Goal: Task Accomplishment & Management: Manage account settings

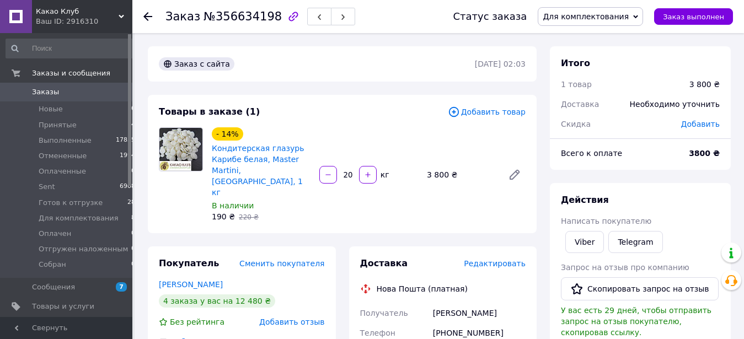
click at [504, 259] on span "Редактировать" at bounding box center [495, 263] width 62 height 9
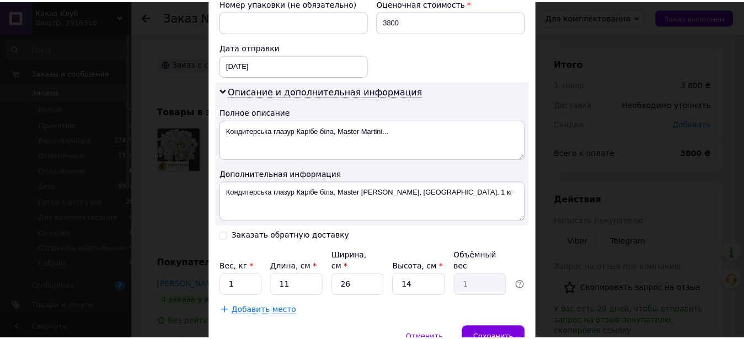
scroll to position [544, 0]
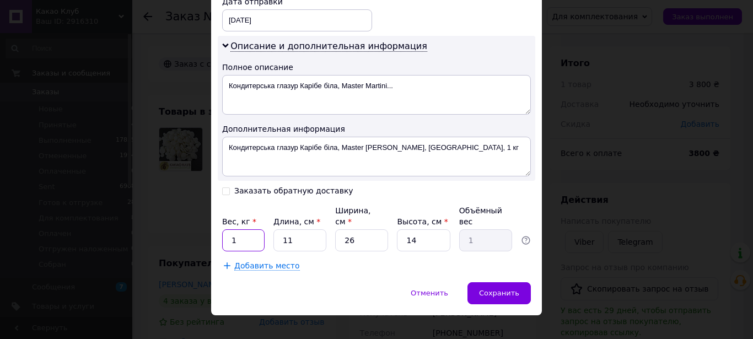
click at [238, 251] on input "1" at bounding box center [243, 240] width 42 height 22
type input "20"
click at [294, 250] on input "11" at bounding box center [300, 240] width 53 height 22
type input "1"
type input "0.1"
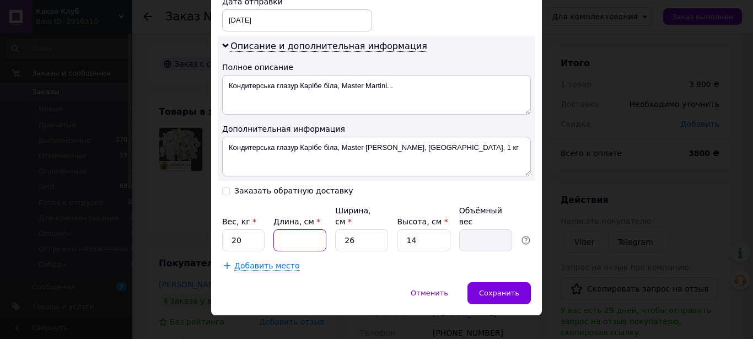
type input "3"
type input "0.27"
type input "39"
type input "3.55"
type input "39"
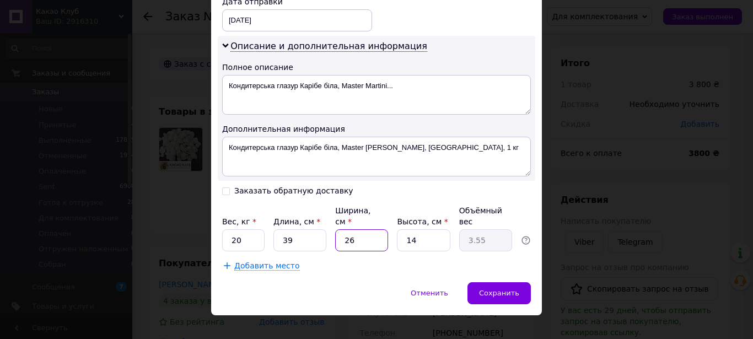
click at [349, 248] on input "26" at bounding box center [361, 240] width 53 height 22
type input "2"
type input "0.27"
type input "27"
type input "3.69"
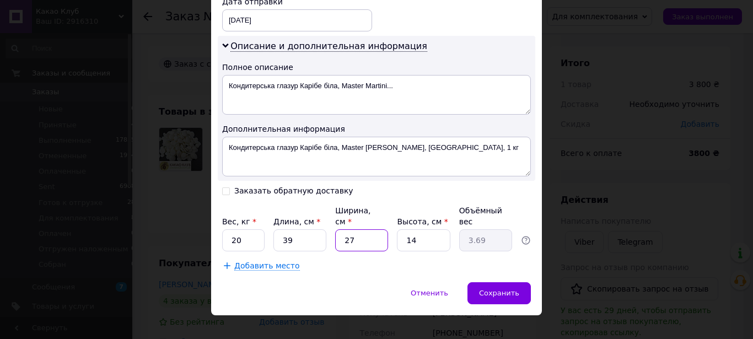
type input "27"
click at [419, 244] on input "14" at bounding box center [423, 240] width 53 height 22
type input "1"
type input "0.26"
type input "3"
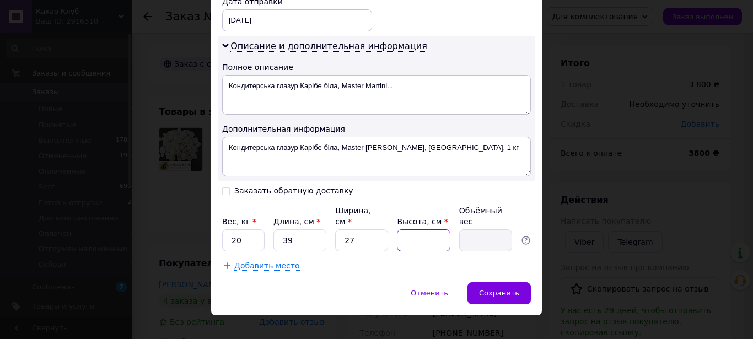
type input "0.79"
type input "31"
type input "8.16"
type input "31"
click at [503, 297] on span "Сохранить" at bounding box center [499, 293] width 40 height 8
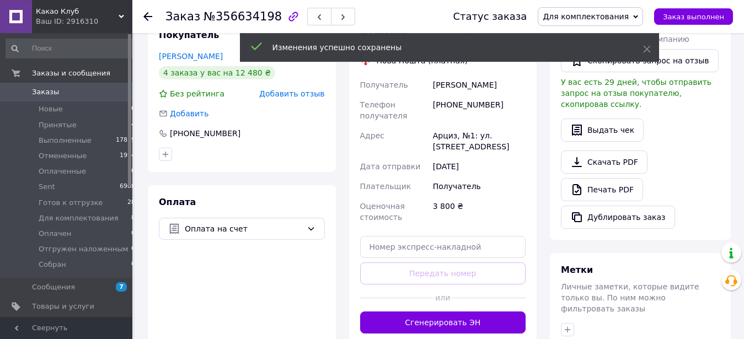
scroll to position [239, 0]
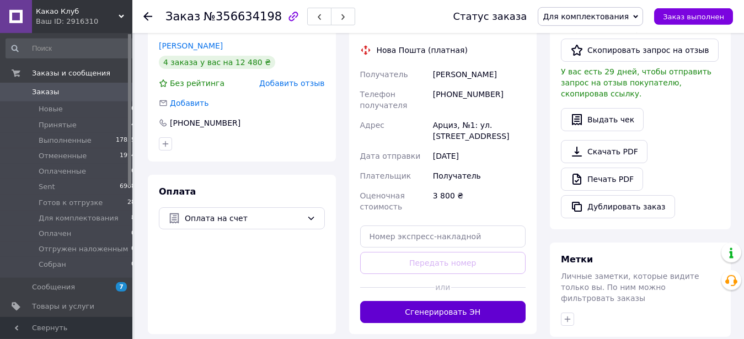
click at [455, 301] on button "Сгенерировать ЭН" at bounding box center [443, 312] width 166 height 22
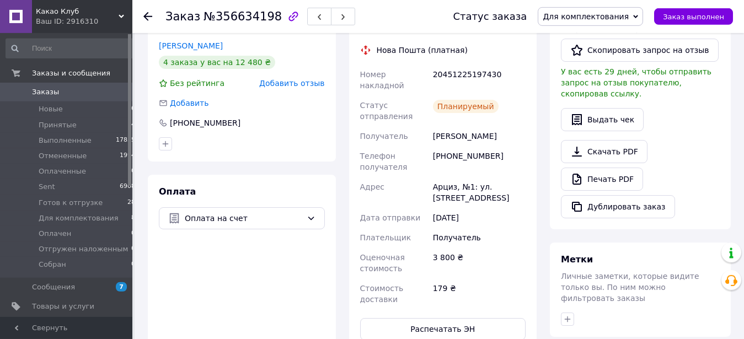
click at [147, 19] on use at bounding box center [147, 16] width 9 height 9
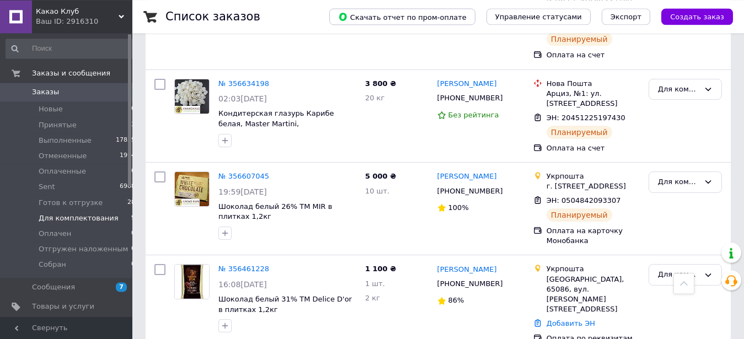
scroll to position [666, 0]
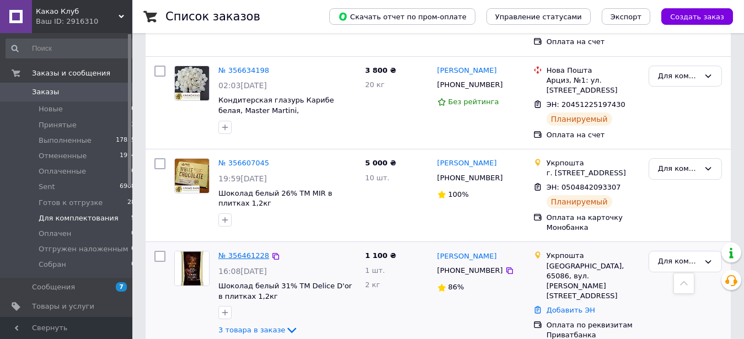
click at [253, 251] on link "№ 356461228" at bounding box center [243, 255] width 51 height 8
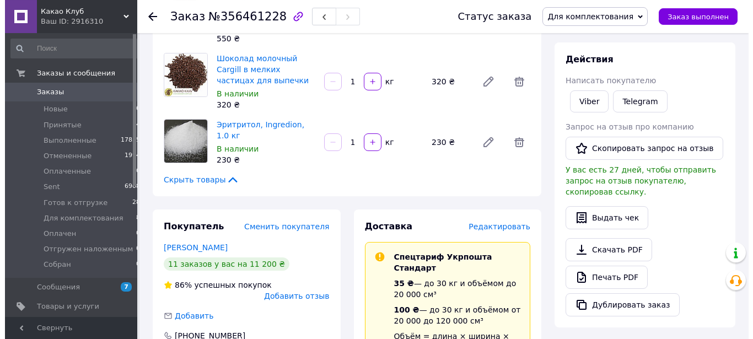
scroll to position [120, 0]
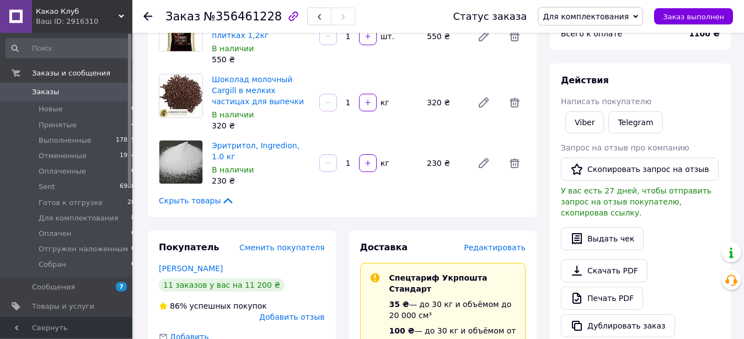
click at [499, 243] on span "Редактировать" at bounding box center [495, 247] width 62 height 9
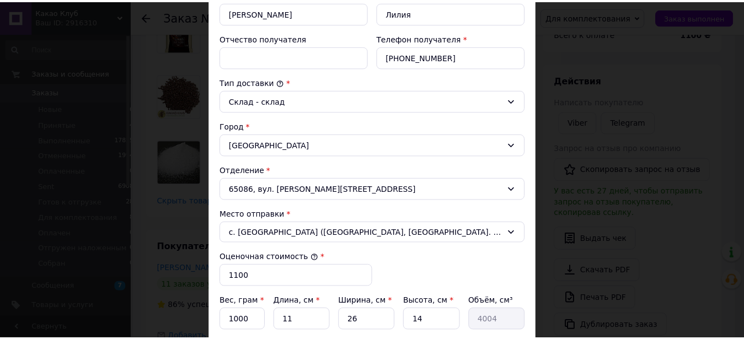
scroll to position [390, 0]
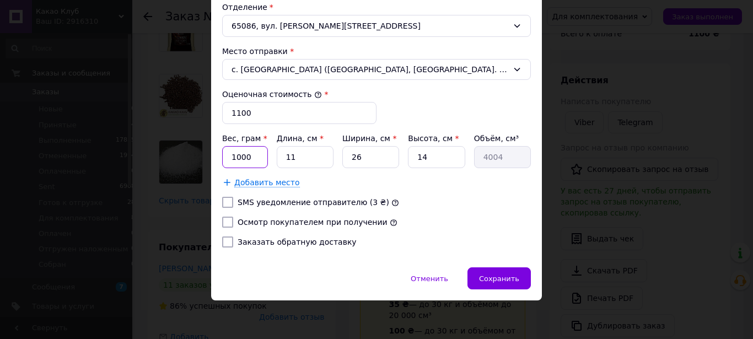
click at [234, 157] on input "1000" at bounding box center [245, 157] width 46 height 22
type input "3500"
click at [308, 157] on input "11" at bounding box center [305, 157] width 57 height 22
type input "1"
type input "364"
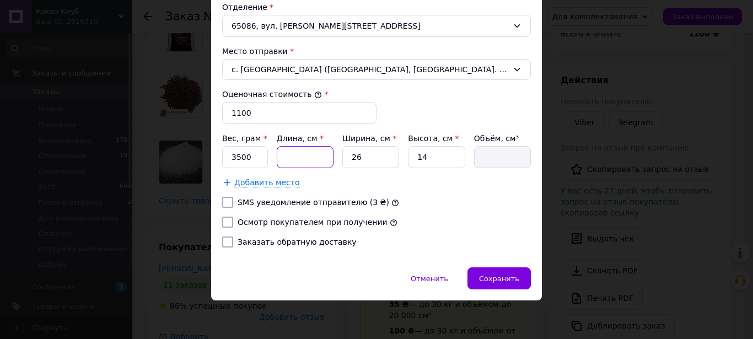
type input "2"
type input "728"
type input "28"
type input "10192"
type input "28"
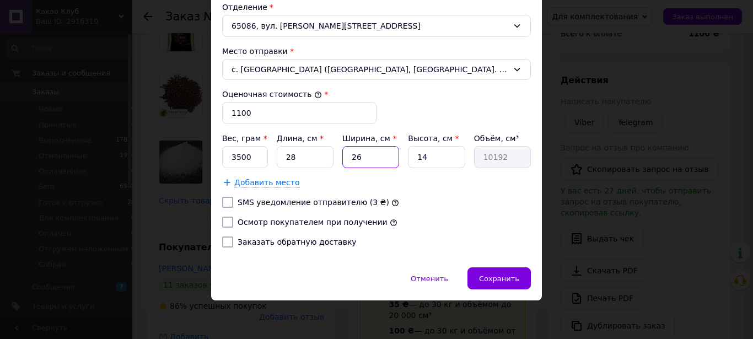
click at [367, 158] on input "26" at bounding box center [370, 157] width 57 height 22
type input "2"
type input "784"
type input "20"
type input "7840"
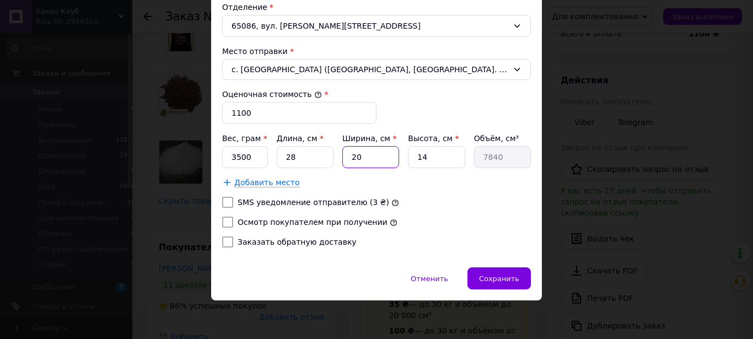
type input "20"
click at [427, 157] on input "14" at bounding box center [436, 157] width 57 height 22
type input "1"
type input "560"
type input "13"
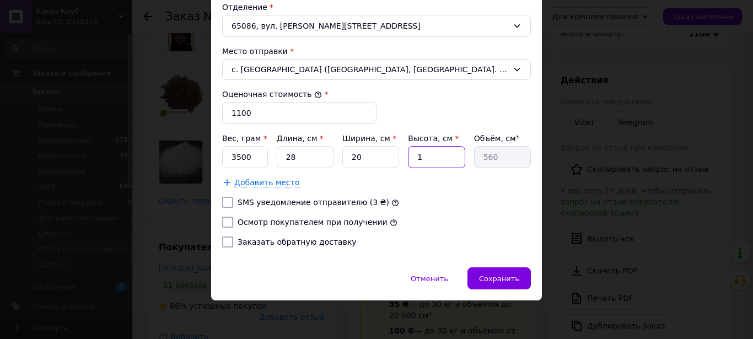
type input "7280"
type input "13"
click at [506, 275] on span "Сохранить" at bounding box center [499, 279] width 40 height 8
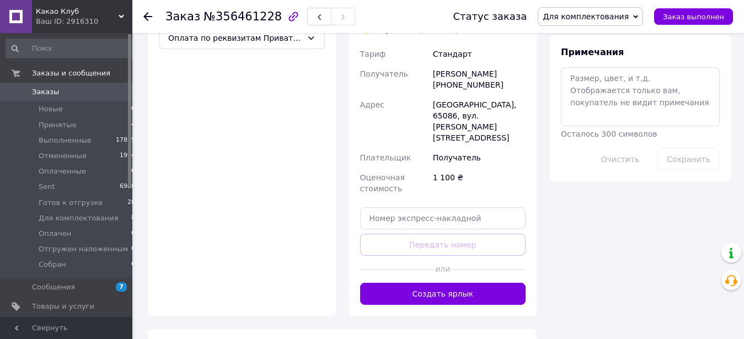
scroll to position [536, 0]
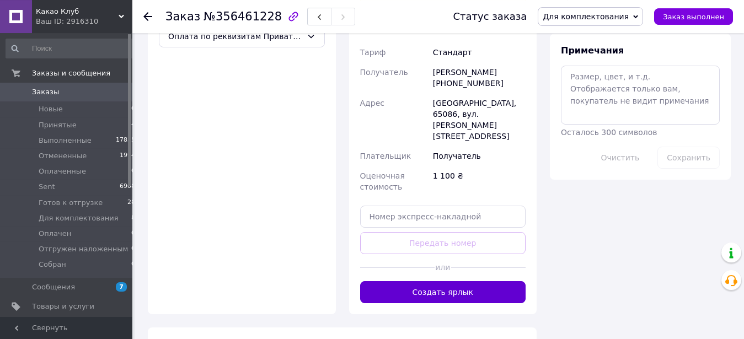
click at [459, 281] on button "Создать ярлык" at bounding box center [443, 292] width 166 height 22
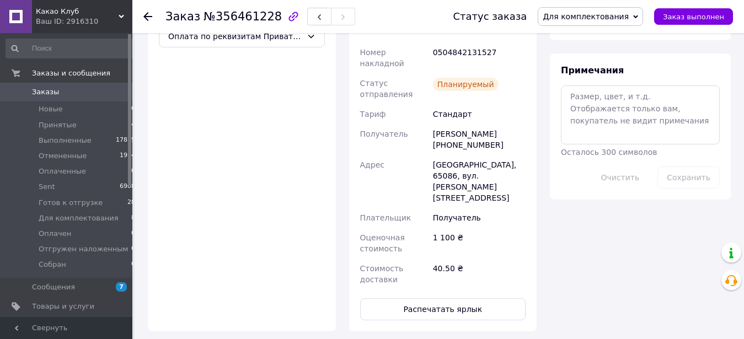
click at [145, 16] on use at bounding box center [147, 16] width 9 height 9
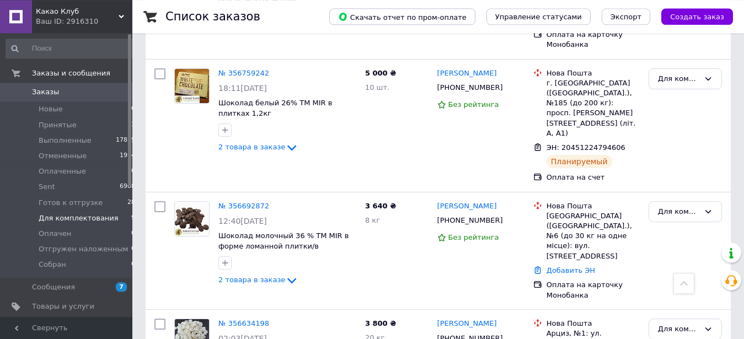
scroll to position [532, 0]
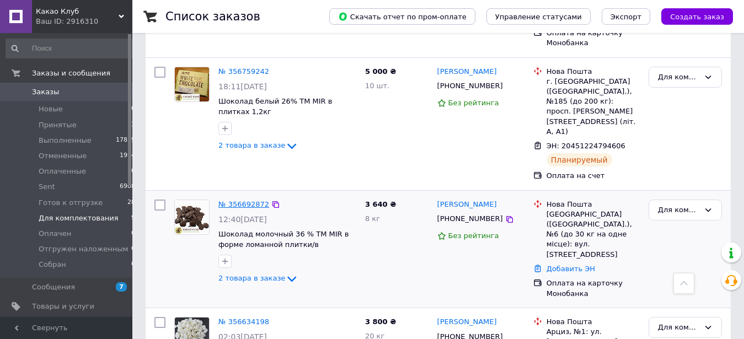
click at [249, 200] on link "№ 356692872" at bounding box center [243, 204] width 51 height 8
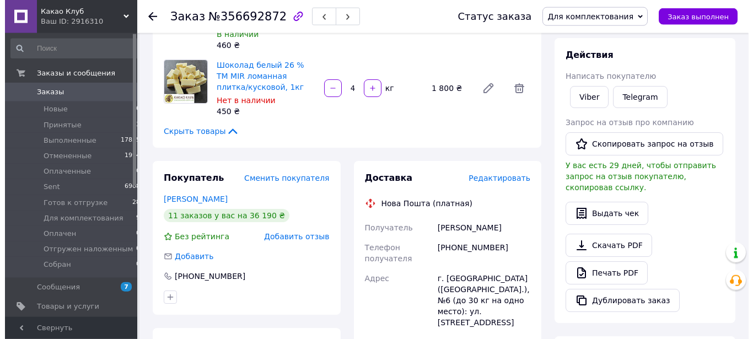
scroll to position [147, 0]
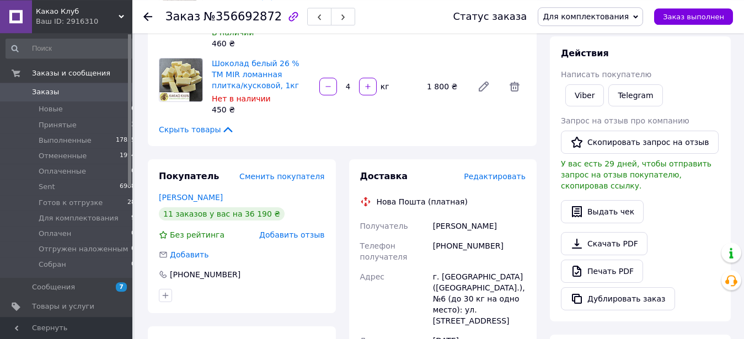
click at [490, 172] on span "Редактировать" at bounding box center [495, 176] width 62 height 9
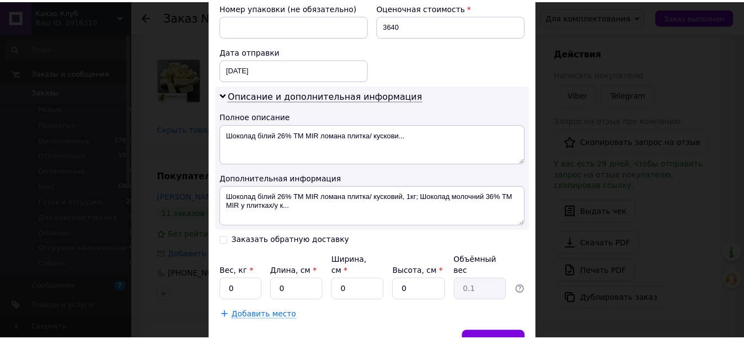
scroll to position [566, 0]
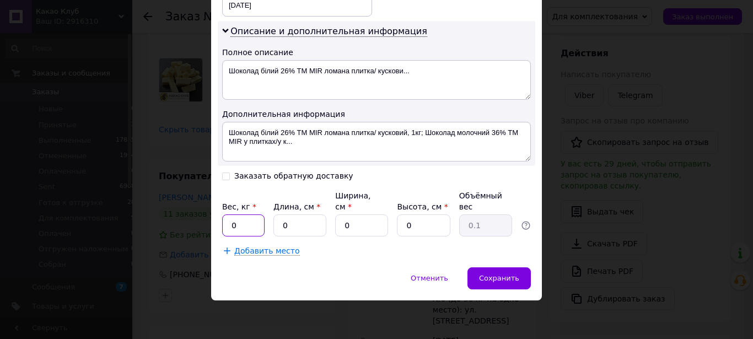
click at [248, 224] on input "0" at bounding box center [243, 226] width 42 height 22
type input "8"
click at [290, 221] on input "0" at bounding box center [300, 226] width 53 height 22
type input "3"
type input "0.1"
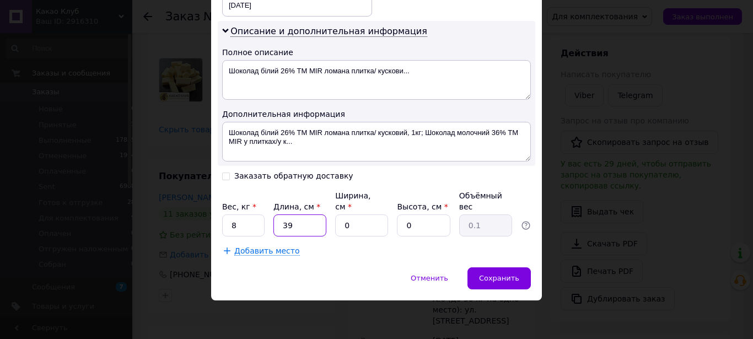
type input "39"
click at [355, 229] on input "0" at bounding box center [361, 226] width 53 height 22
type input "0"
type input "3"
type input "0.1"
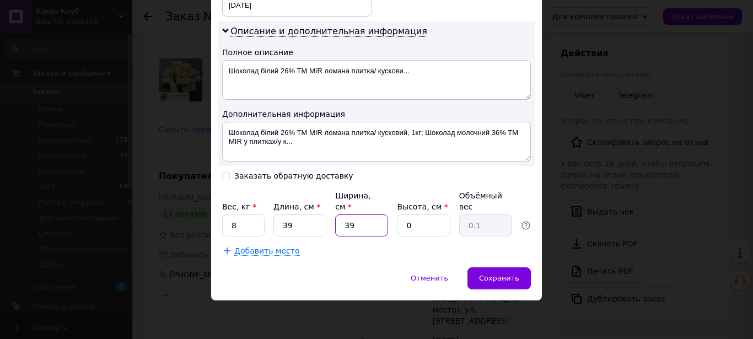
type input "39"
click at [417, 221] on input "0" at bounding box center [423, 226] width 53 height 22
type input "1"
type input "0.38"
type input "16"
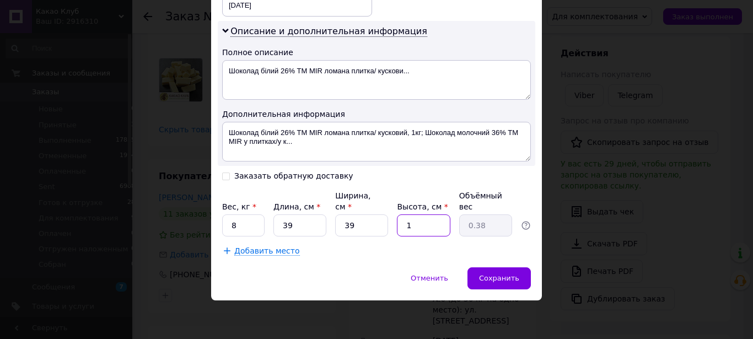
type input "6.08"
type input "16"
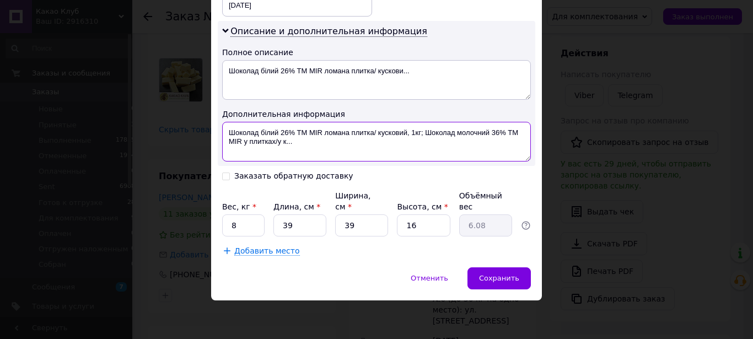
click at [291, 132] on textarea "Шоколад білий 26% ТМ MIR ломана плитка/ кусковий, 1кг; Шоколад молочний 36% ТМ …" at bounding box center [376, 142] width 309 height 40
click at [492, 132] on textarea "Шоколад білий 26 ТМ MIR ломана плитка/ кусковий, 1кг; Шоколад молочний 36% ТМ M…" at bounding box center [376, 142] width 309 height 40
type textarea "Шоколад білий 26 ТМ MIR ломана плитка/ кусковий, 1кг; Шоколад молочний 36 ТМ MI…"
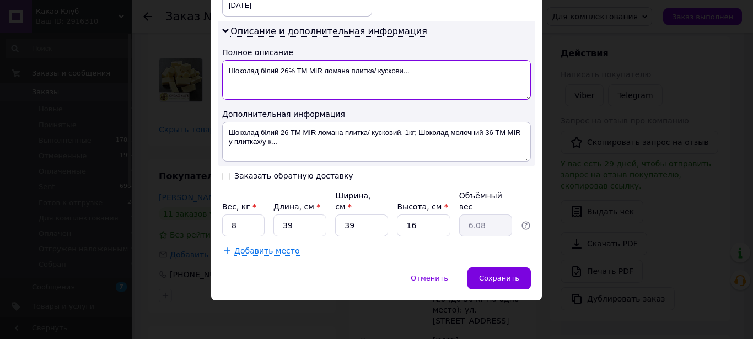
click at [288, 62] on textarea "Шоколад білий 26% ТМ MIR ломана плитка/ кускови..." at bounding box center [376, 80] width 309 height 40
type textarea "Шоколад білий 26 ТМ MIR ломана плитка/ кускови..."
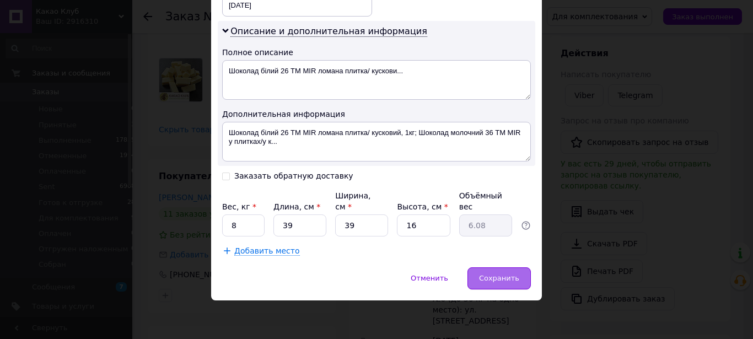
click at [501, 272] on div "Сохранить" at bounding box center [499, 278] width 63 height 22
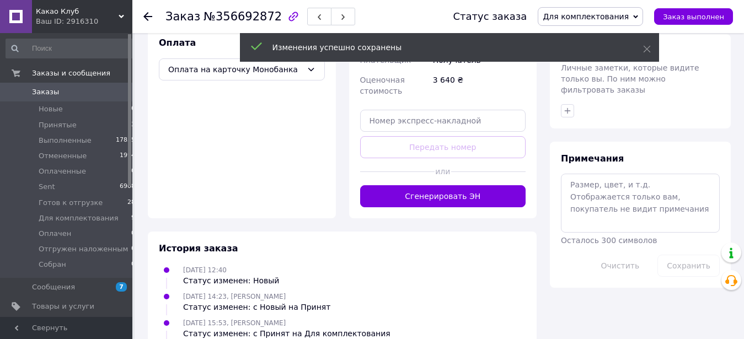
scroll to position [463, 0]
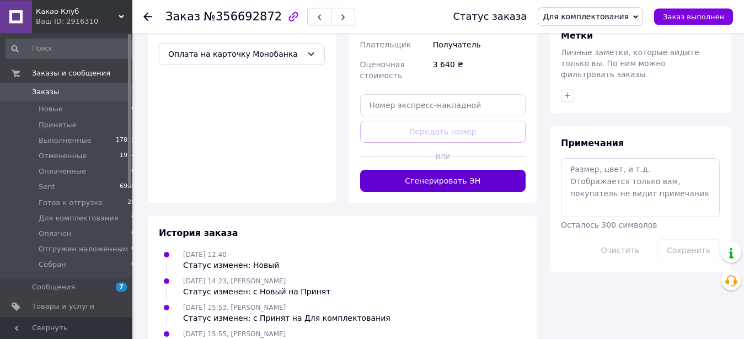
click at [498, 170] on button "Сгенерировать ЭН" at bounding box center [443, 181] width 166 height 22
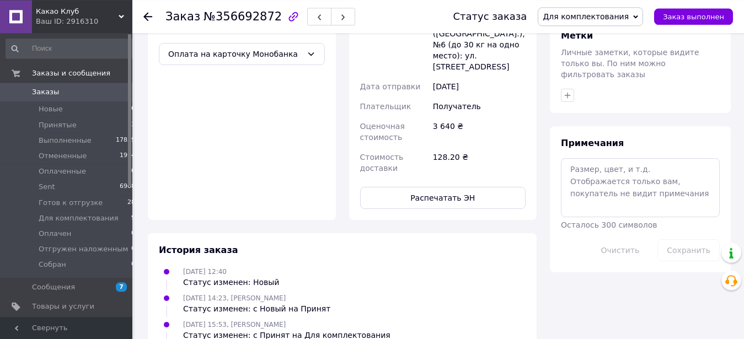
click at [147, 23] on div at bounding box center [154, 16] width 22 height 33
click at [146, 20] on icon at bounding box center [147, 16] width 9 height 9
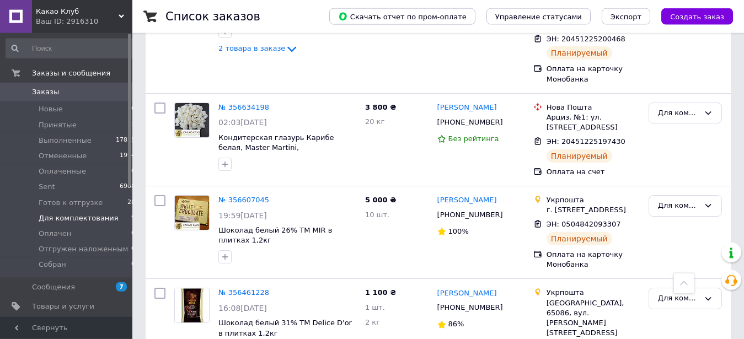
scroll to position [779, 0]
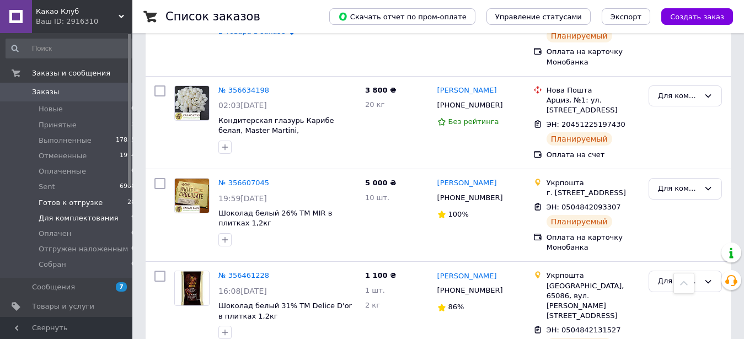
click at [65, 202] on span "Готов к отгрузке" at bounding box center [71, 203] width 64 height 10
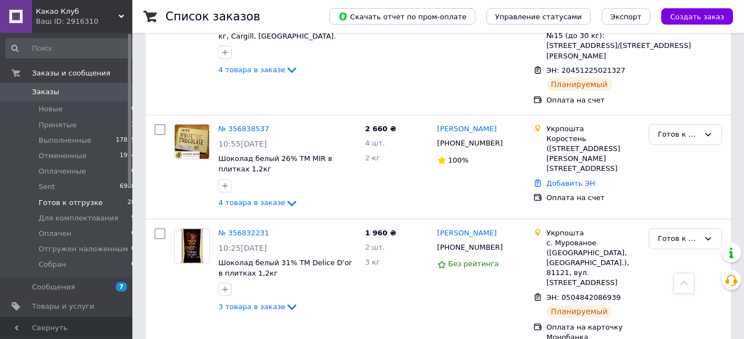
scroll to position [483, 0]
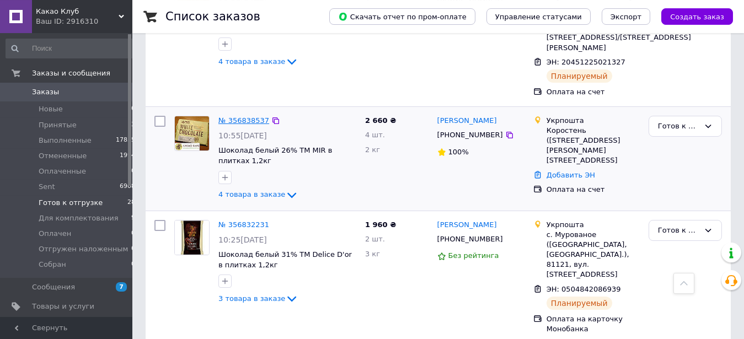
click at [246, 125] on link "№ 356838537" at bounding box center [243, 120] width 51 height 8
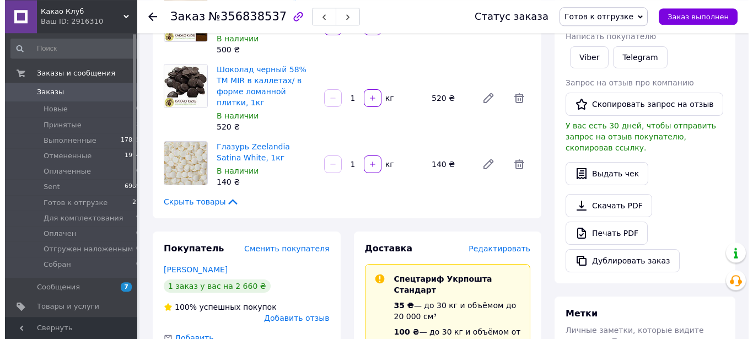
scroll to position [183, 0]
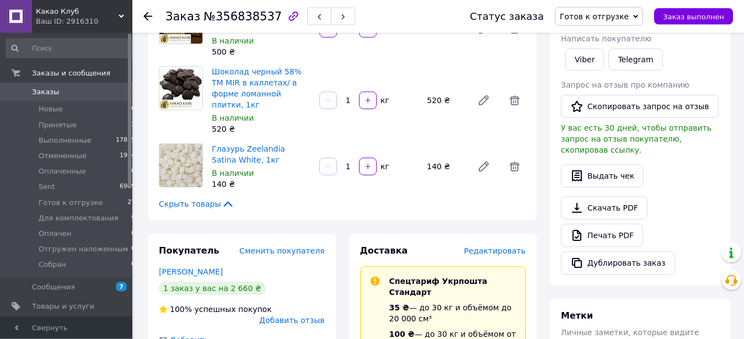
click at [510, 247] on span "Редактировать" at bounding box center [495, 251] width 62 height 9
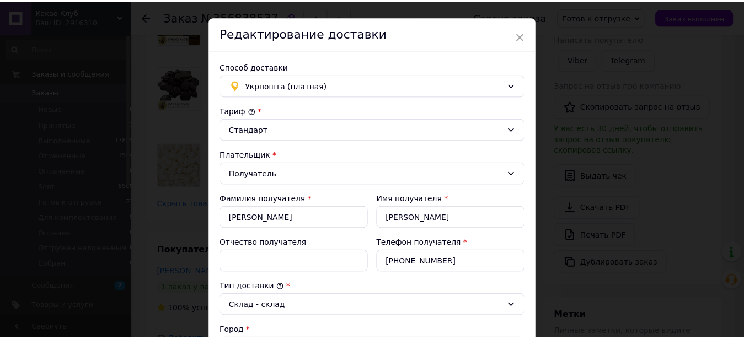
scroll to position [0, 0]
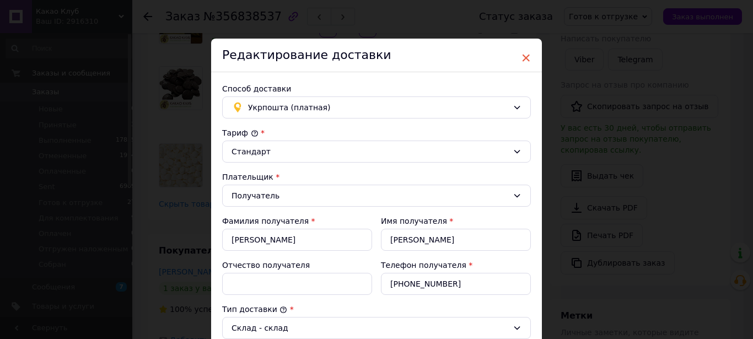
click at [521, 56] on span "×" at bounding box center [526, 58] width 10 height 19
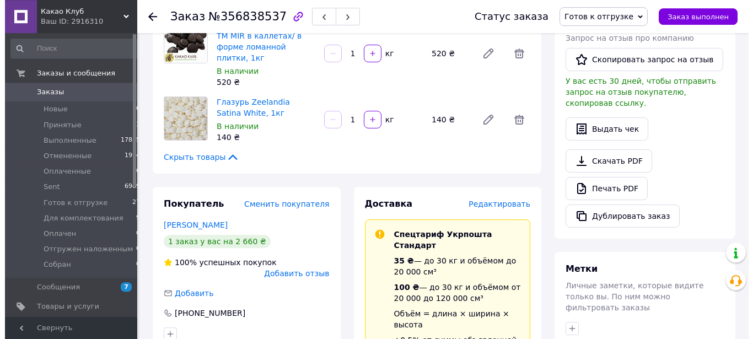
scroll to position [176, 0]
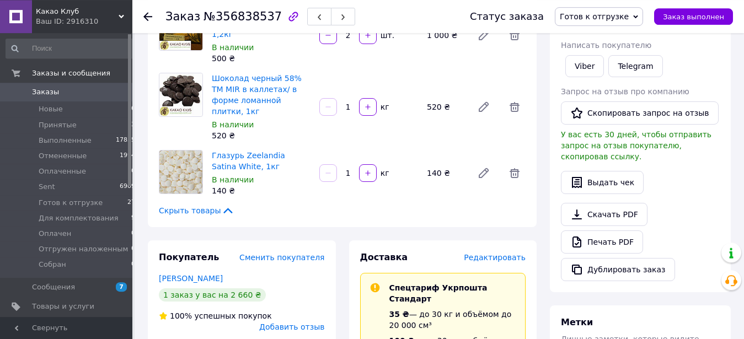
click at [509, 253] on span "Редактировать" at bounding box center [495, 257] width 62 height 9
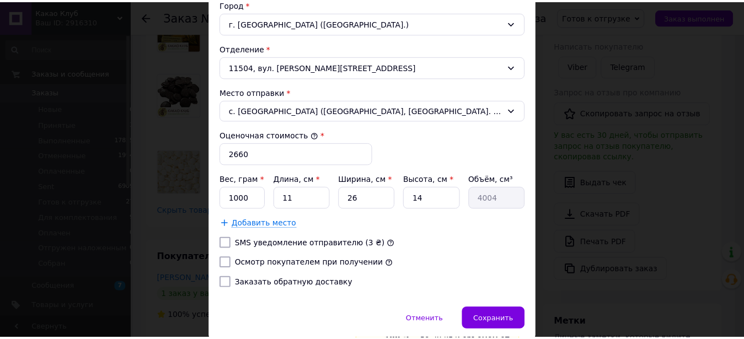
scroll to position [351, 0]
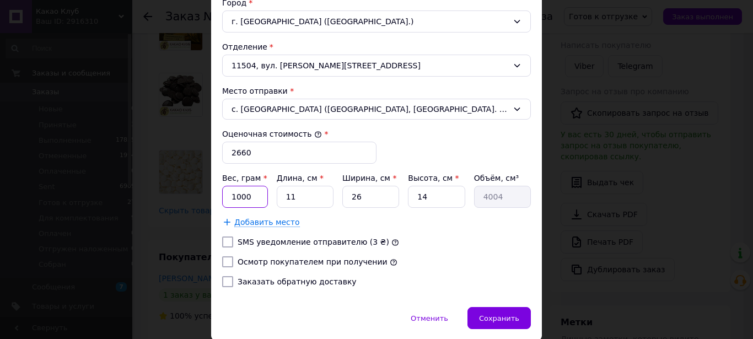
click at [233, 195] on input "1000" at bounding box center [245, 197] width 46 height 22
click at [231, 196] on input "000" at bounding box center [245, 197] width 46 height 22
type input "7300"
click at [298, 195] on input "11" at bounding box center [305, 197] width 57 height 22
type input "1"
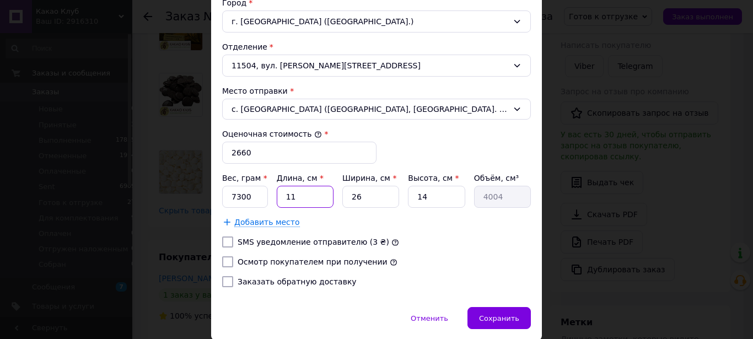
type input "364"
type input "2"
type input "728"
type input "3"
type input "1092"
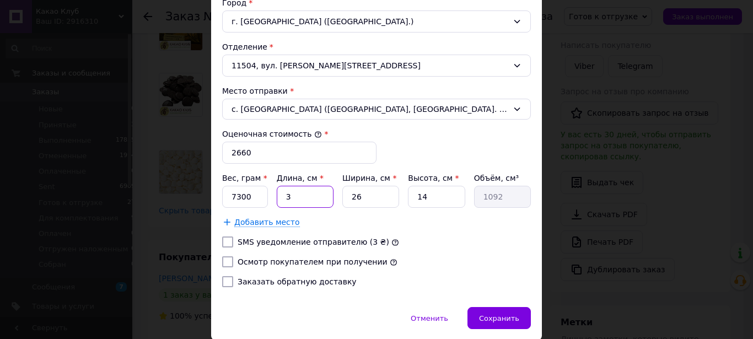
type input "37"
type input "13468"
type input "37"
click at [370, 198] on input "26" at bounding box center [370, 197] width 57 height 22
type input "2"
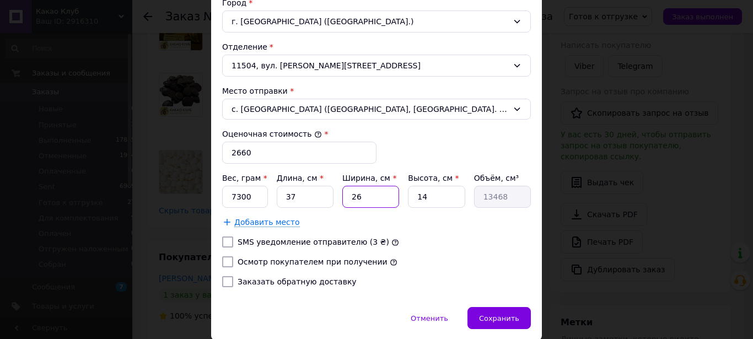
type input "1036"
type input "23"
type input "11914"
type input "23"
click at [431, 197] on input "14" at bounding box center [436, 197] width 57 height 22
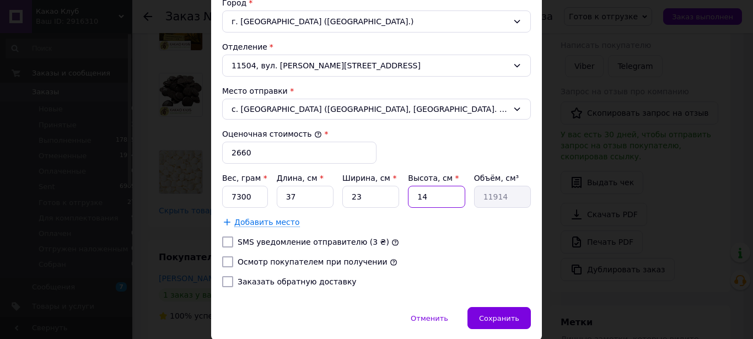
type input "1"
type input "851"
type input "15"
type input "12765"
type input "15"
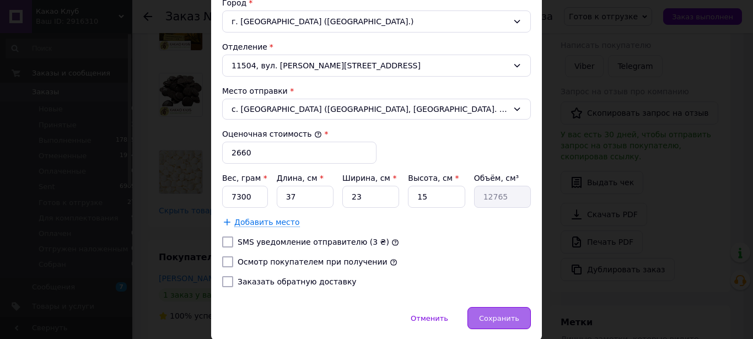
click at [506, 320] on span "Сохранить" at bounding box center [499, 318] width 40 height 8
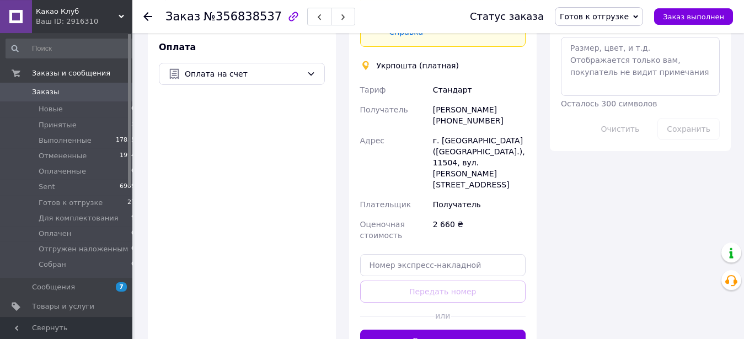
scroll to position [591, 0]
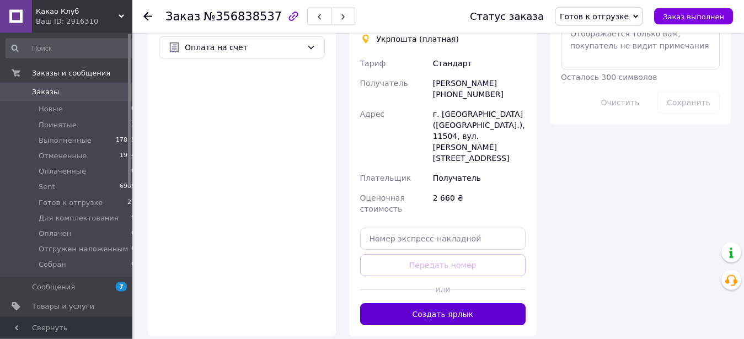
click at [478, 303] on button "Создать ярлык" at bounding box center [443, 314] width 166 height 22
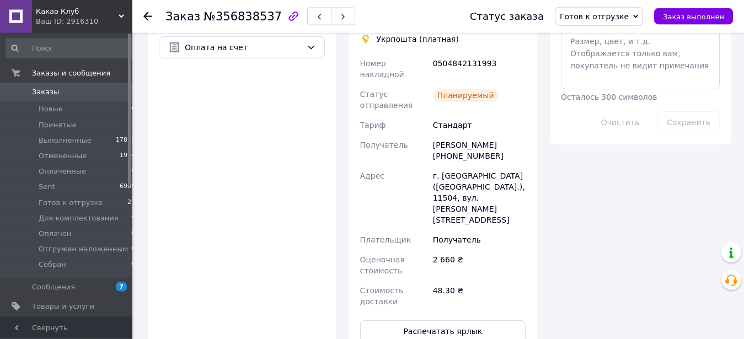
click at [147, 18] on icon at bounding box center [147, 16] width 9 height 9
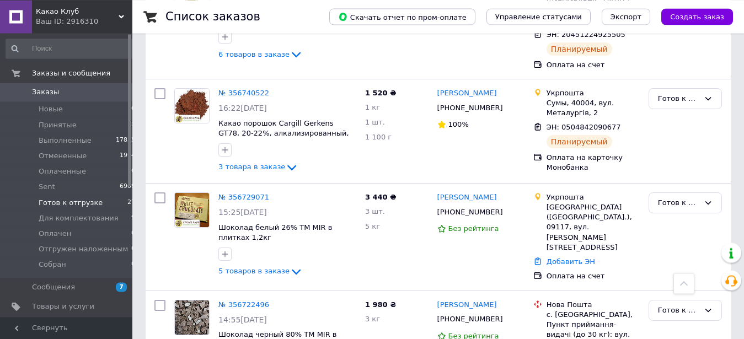
scroll to position [1825, 0]
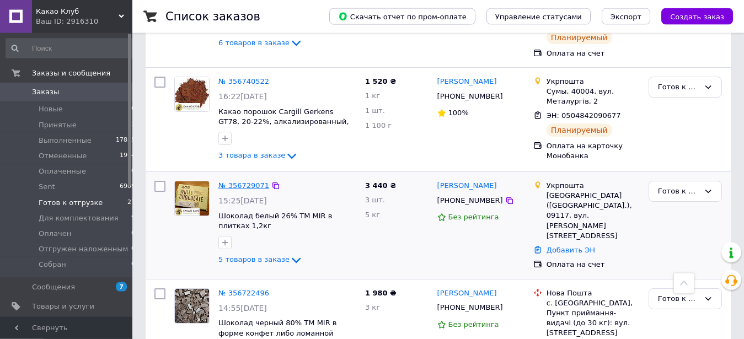
click at [247, 181] on link "№ 356729071" at bounding box center [243, 185] width 51 height 8
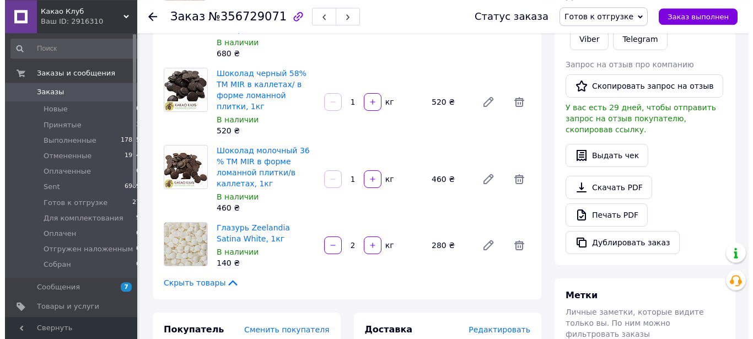
scroll to position [177, 0]
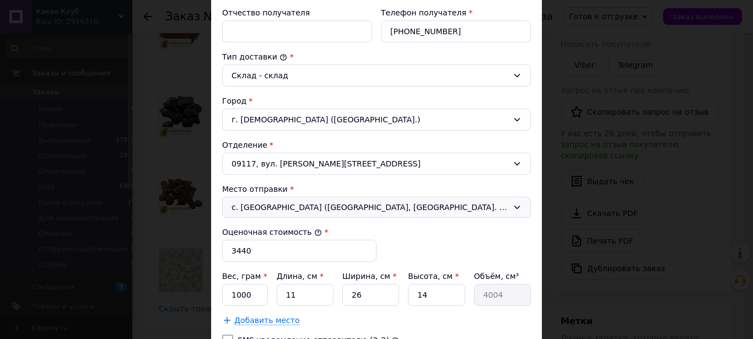
scroll to position [240, 0]
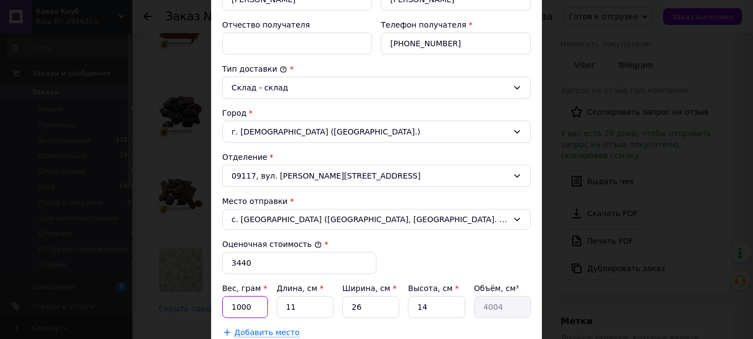
click at [234, 307] on input "1000" at bounding box center [245, 307] width 46 height 22
type input "9000"
click at [304, 306] on input "11" at bounding box center [305, 307] width 57 height 22
type input "1"
type input "364"
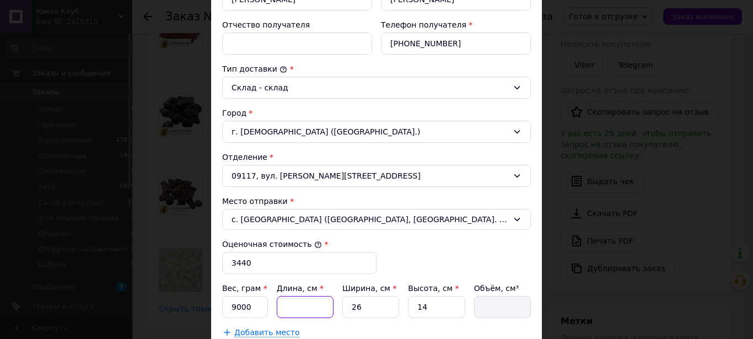
type input "2"
type input "728"
type input "28"
type input "10192"
type input "28"
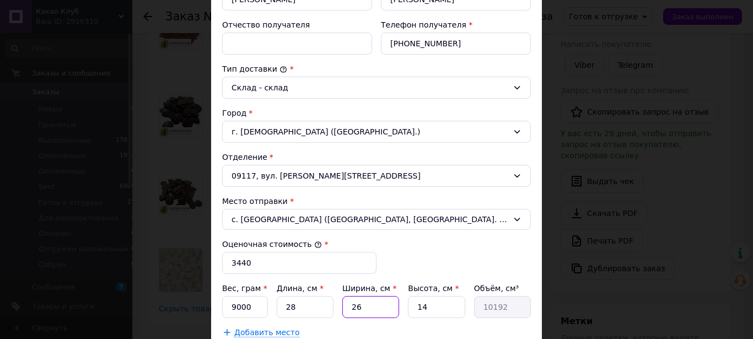
click at [367, 304] on input "26" at bounding box center [370, 307] width 57 height 22
type input "2"
type input "784"
type input "20"
type input "7840"
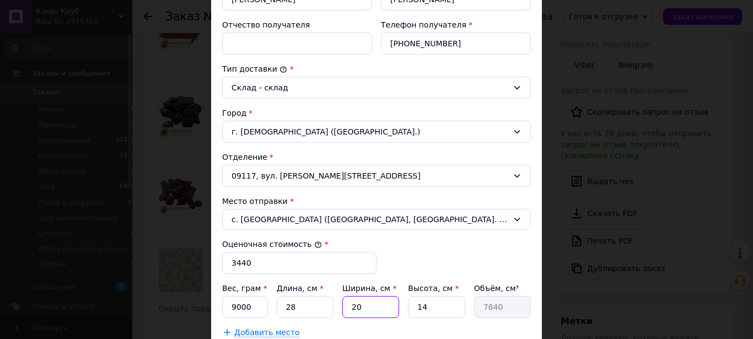
type input "20"
click at [428, 306] on input "14" at bounding box center [436, 307] width 57 height 22
type input "1"
type input "560"
type input "2"
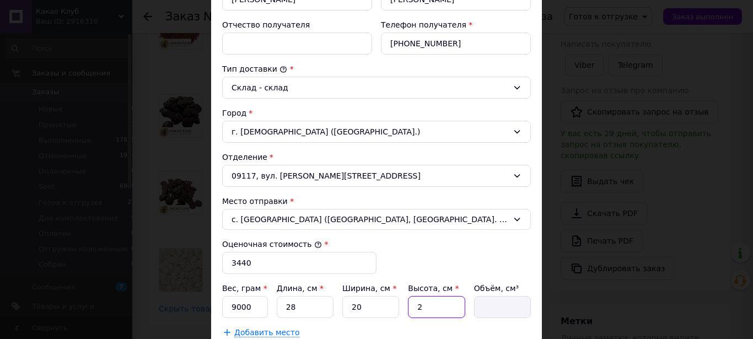
type input "1120"
type input "20"
type input "11200"
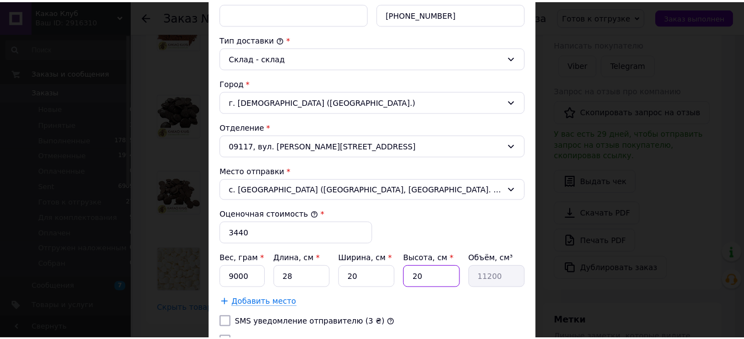
scroll to position [331, 0]
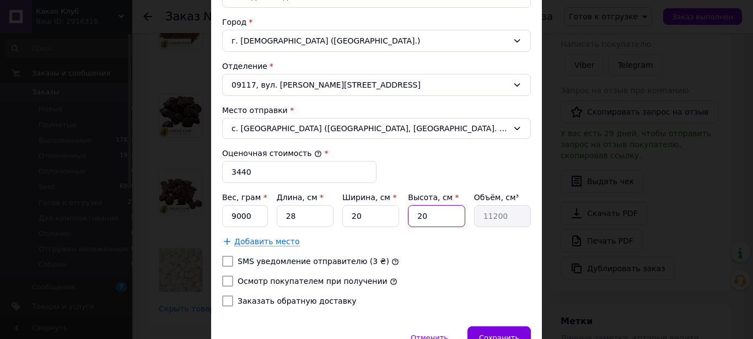
type input "2"
type input "1120"
type input "25"
type input "14000"
type input "25"
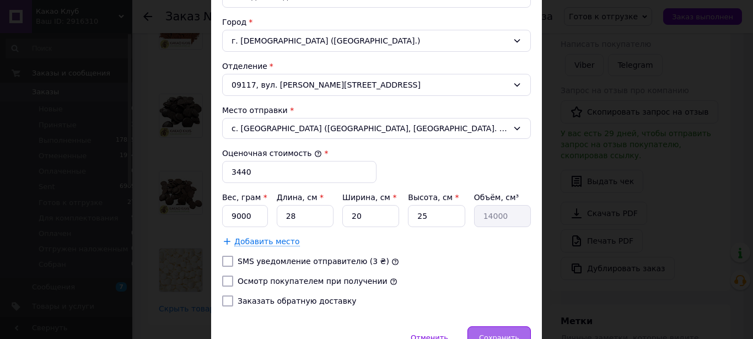
click at [491, 335] on span "Сохранить" at bounding box center [499, 338] width 40 height 8
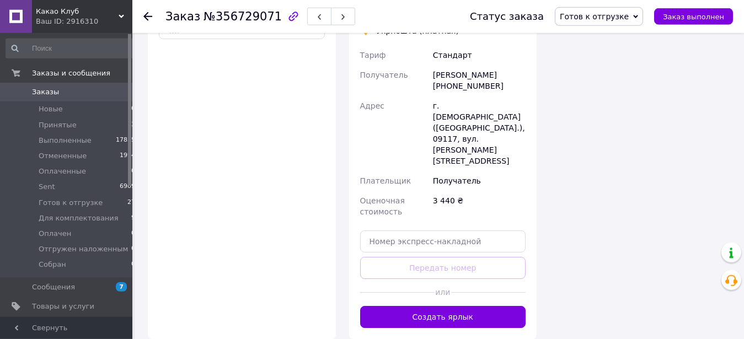
scroll to position [700, 0]
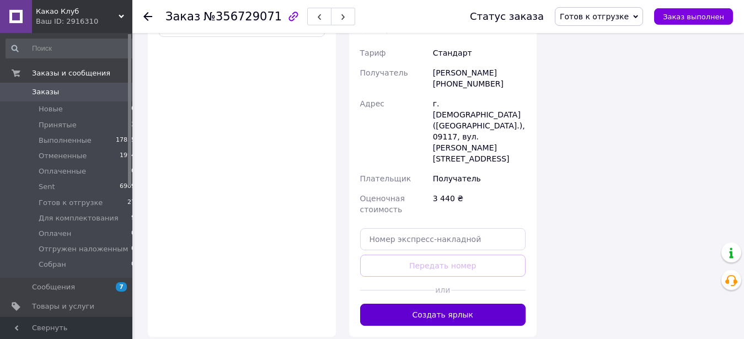
click at [462, 304] on button "Создать ярлык" at bounding box center [443, 315] width 166 height 22
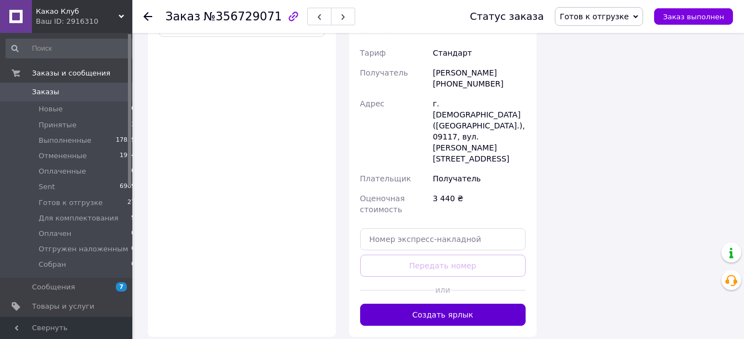
click at [496, 304] on button "Создать ярлык" at bounding box center [443, 315] width 166 height 22
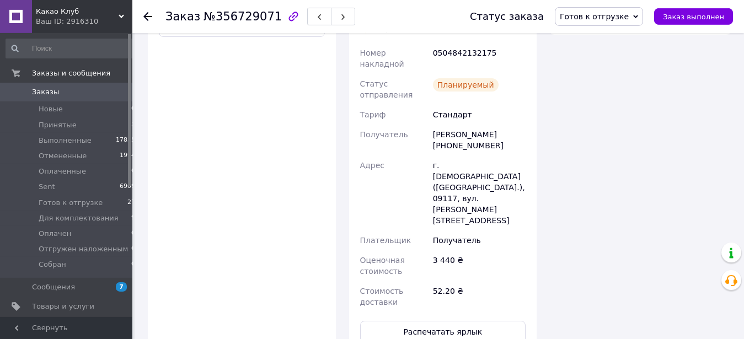
click at [146, 15] on use at bounding box center [147, 16] width 9 height 9
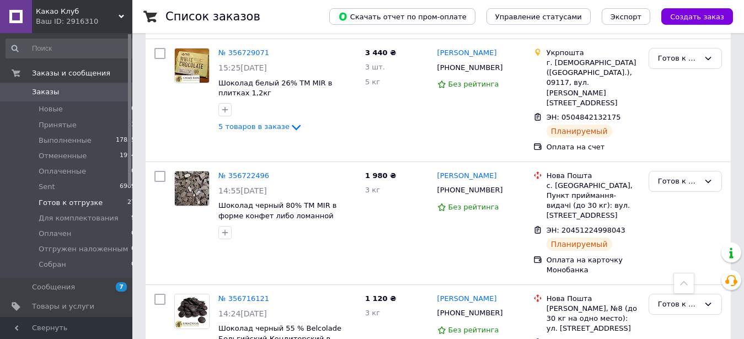
scroll to position [2027, 0]
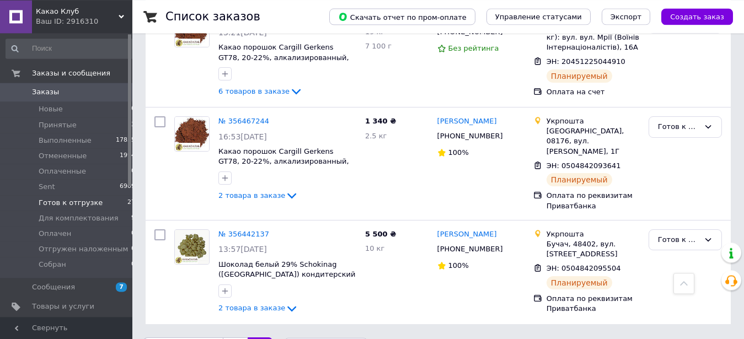
scroll to position [593, 0]
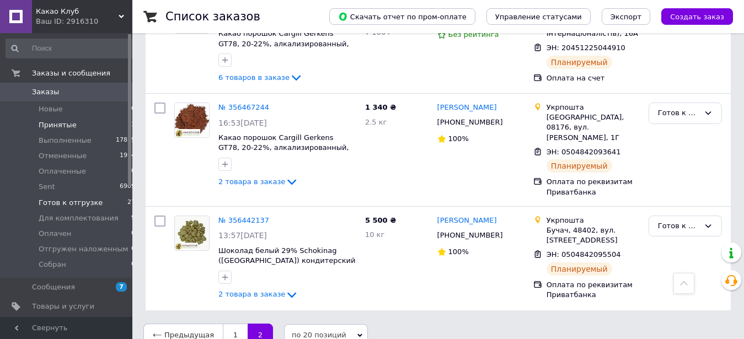
click at [69, 124] on span "Принятые" at bounding box center [58, 125] width 38 height 10
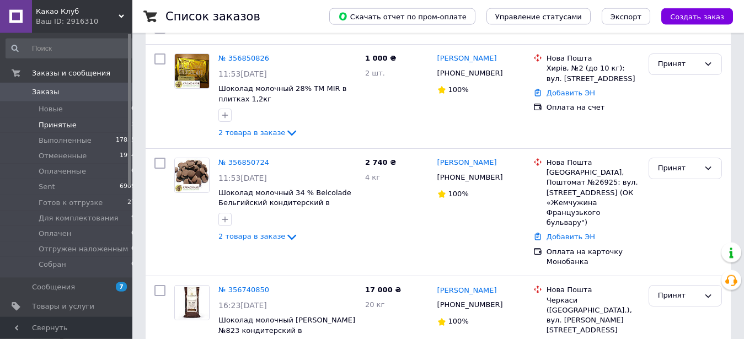
scroll to position [148, 0]
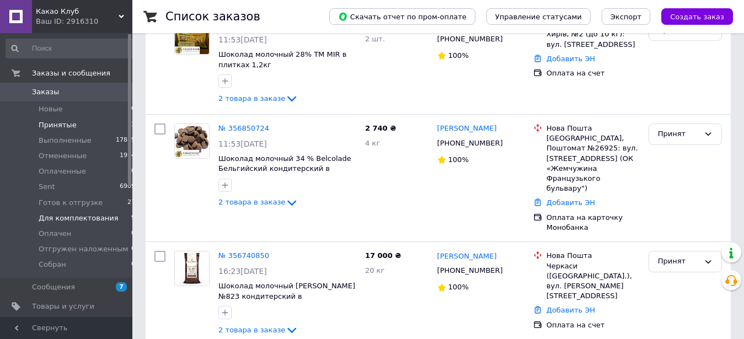
click at [66, 220] on span "Для комплектования" at bounding box center [79, 218] width 80 height 10
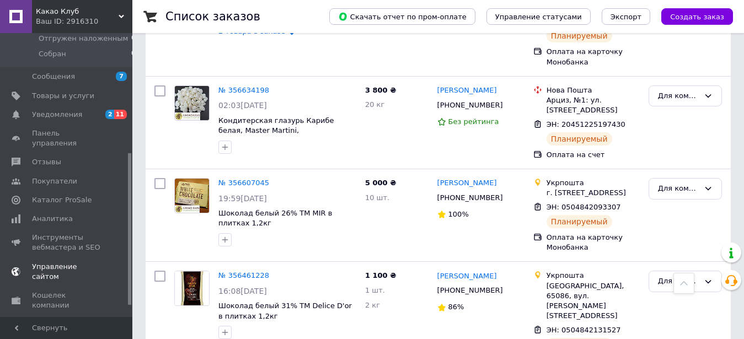
scroll to position [236, 0]
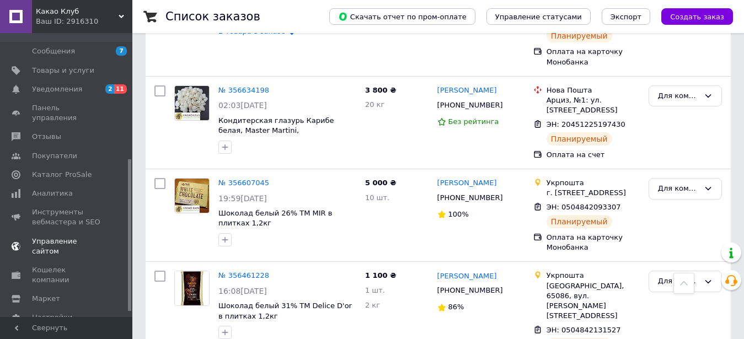
drag, startPoint x: 137, startPoint y: 158, endPoint x: 121, endPoint y: 234, distance: 77.2
click at [52, 294] on span "Маркет" at bounding box center [46, 299] width 28 height 10
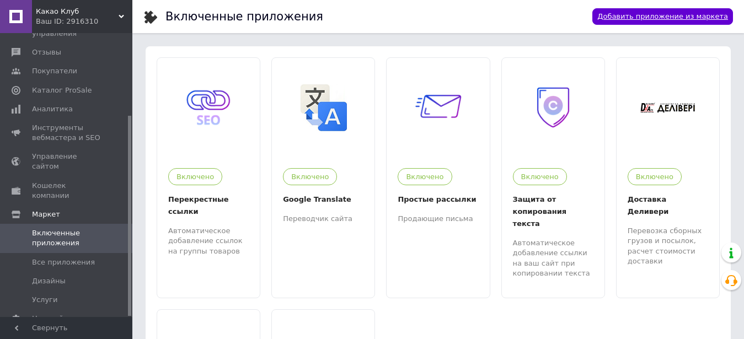
click at [682, 20] on link "Добавить приложение из маркета" at bounding box center [662, 16] width 141 height 17
click at [678, 18] on link "Добавить приложение из маркета" at bounding box center [662, 16] width 141 height 17
